Goal: Find specific page/section: Find specific page/section

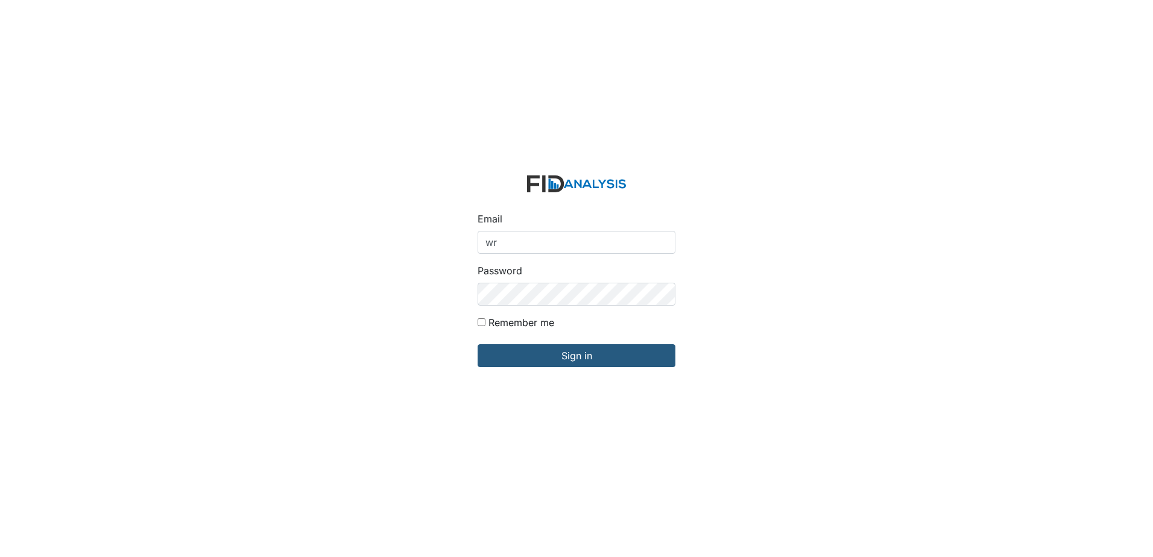
type input "[EMAIL_ADDRESS][DOMAIN_NAME]"
click at [382, 297] on div "Email wraynor@lifeincorporated.com Password Remember me Sign in" at bounding box center [576, 278] width 1153 height 557
click at [478, 344] on input "Sign in" at bounding box center [577, 355] width 198 height 23
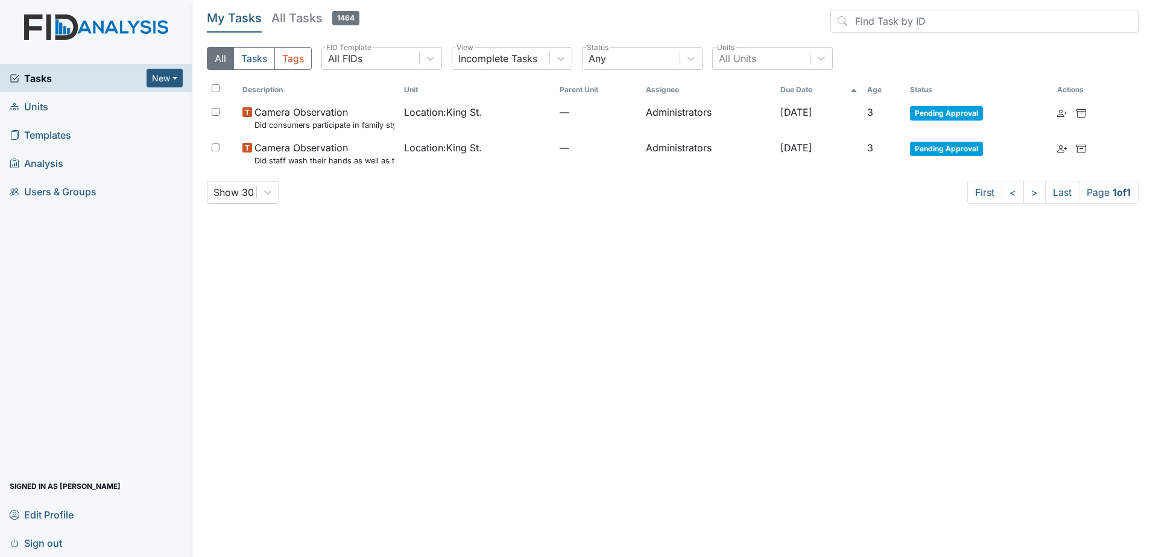
click at [49, 109] on link "Units" at bounding box center [96, 106] width 192 height 28
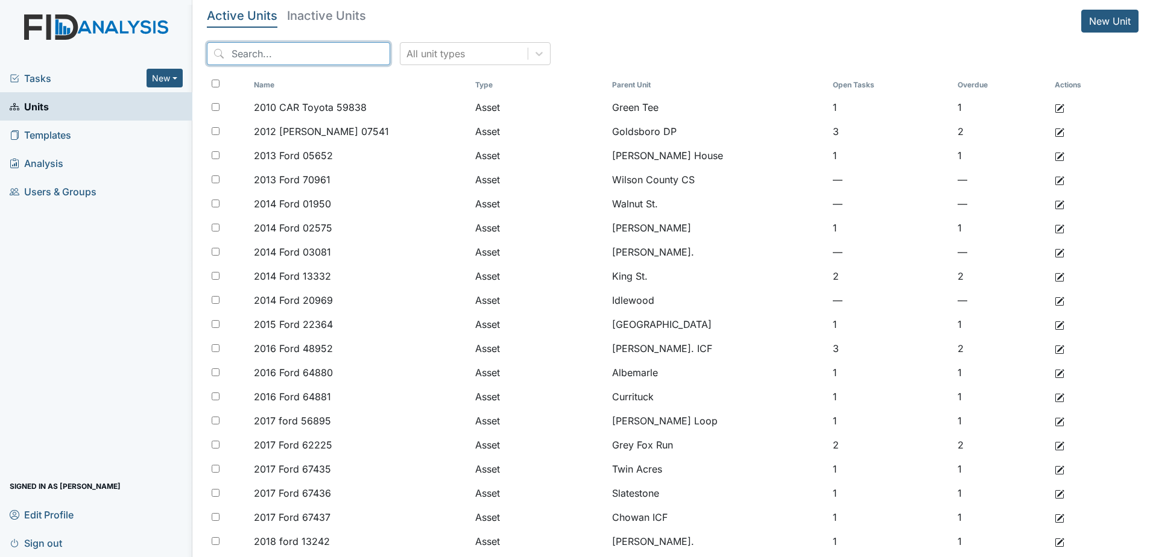
click at [270, 51] on input "search" at bounding box center [298, 53] width 183 height 23
type input "dunning"
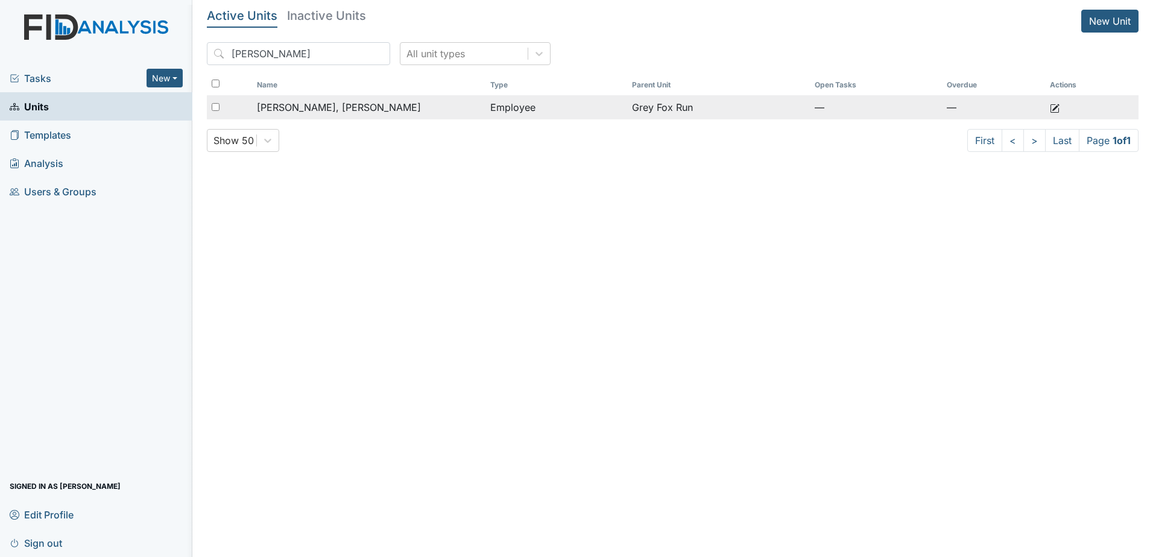
click at [455, 115] on td "[PERSON_NAME], [PERSON_NAME]" at bounding box center [369, 107] width 234 height 24
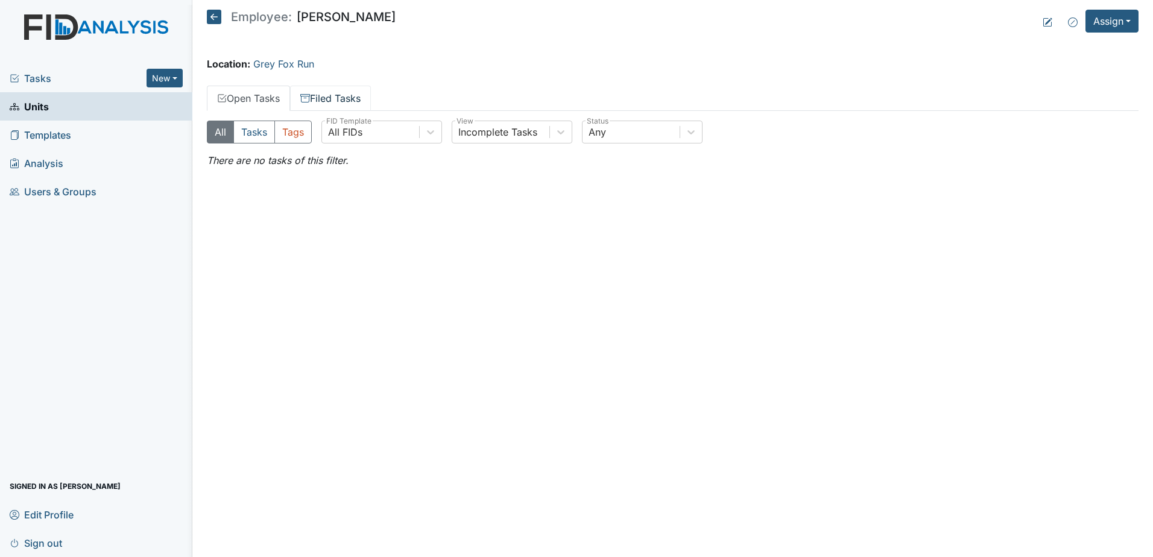
click at [317, 100] on link "Filed Tasks" at bounding box center [330, 98] width 81 height 25
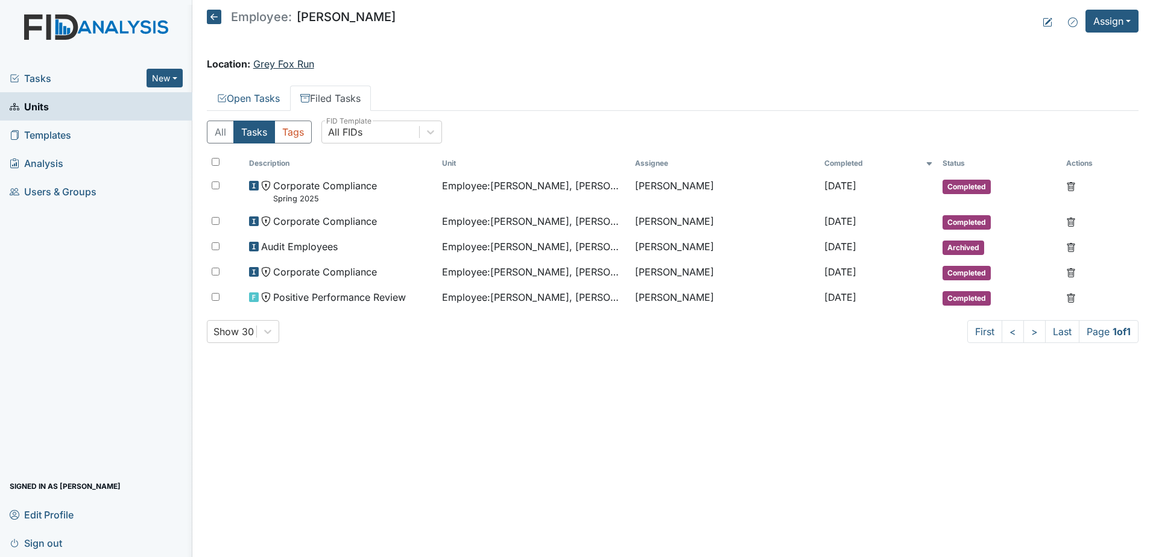
click at [294, 67] on link "Grey Fox Run" at bounding box center [283, 64] width 61 height 12
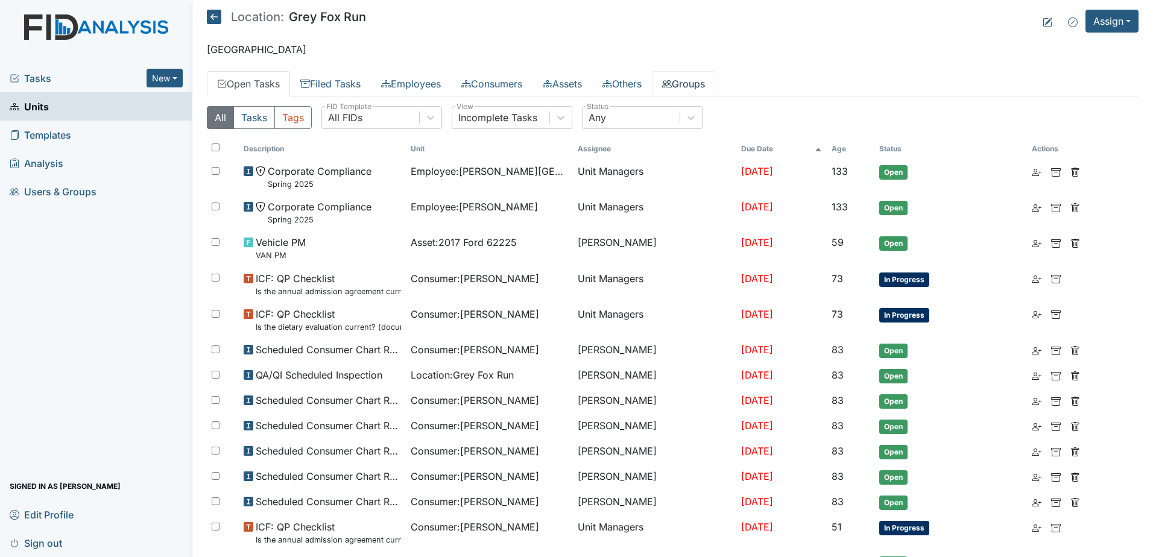
click at [707, 87] on link "Groups" at bounding box center [683, 83] width 63 height 25
